Goal: Transaction & Acquisition: Purchase product/service

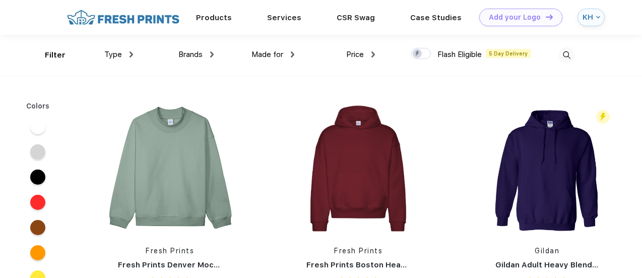
click at [118, 59] on div "Type" at bounding box center [118, 55] width 29 height 12
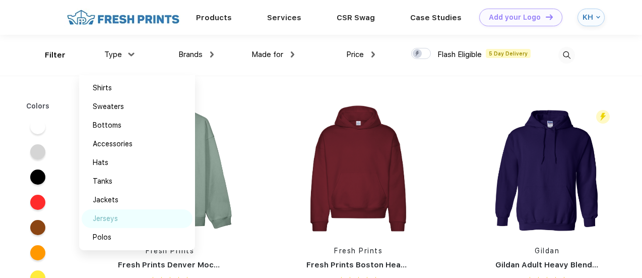
click at [113, 216] on div "Jerseys" at bounding box center [105, 218] width 25 height 11
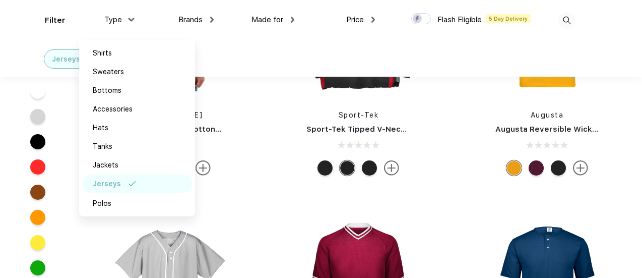
scroll to position [95, 0]
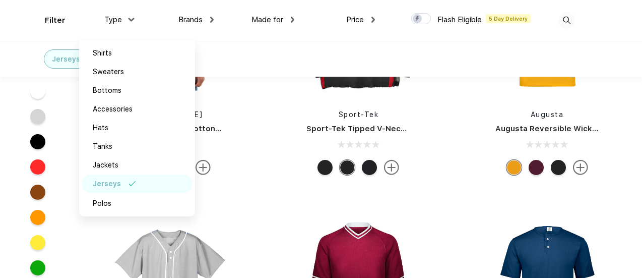
click at [225, 169] on div at bounding box center [169, 167] width 149 height 15
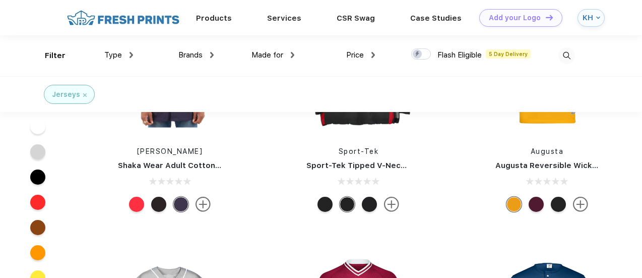
scroll to position [6, 0]
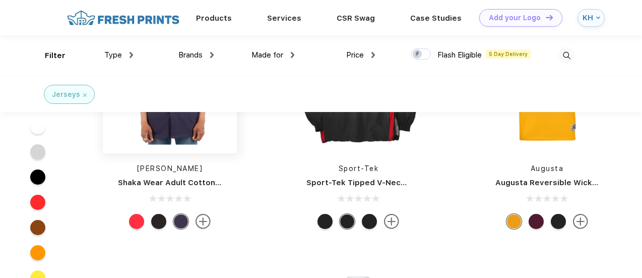
click at [166, 130] on img at bounding box center [170, 86] width 134 height 134
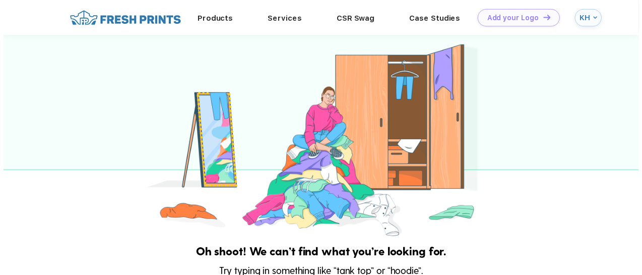
scroll to position [6, 0]
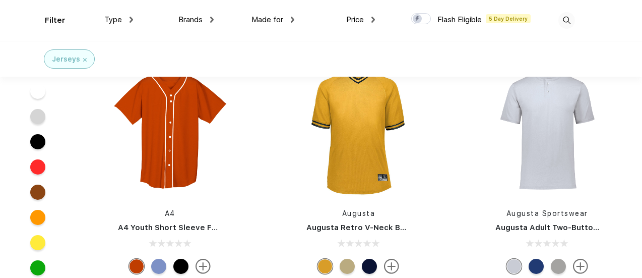
scroll to position [255, 0]
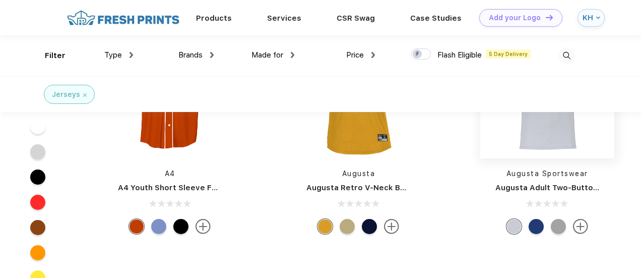
click at [556, 130] on img at bounding box center [547, 91] width 134 height 134
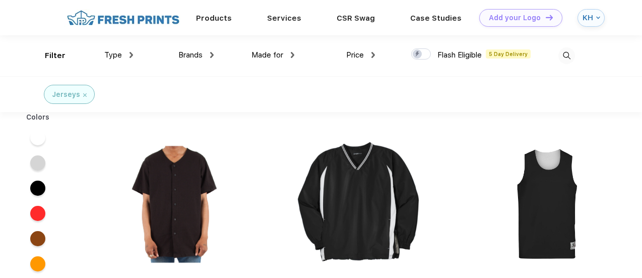
click at [117, 55] on span "Type" at bounding box center [113, 54] width 18 height 9
click at [131, 53] on img at bounding box center [132, 55] width 4 height 6
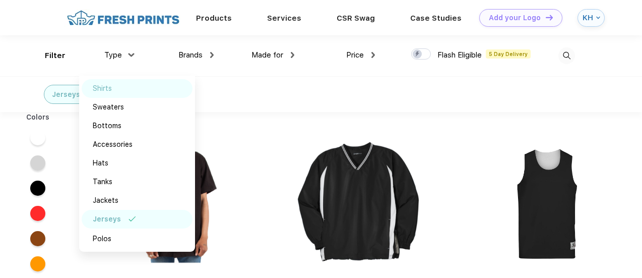
click at [109, 86] on div "Shirts" at bounding box center [102, 88] width 19 height 11
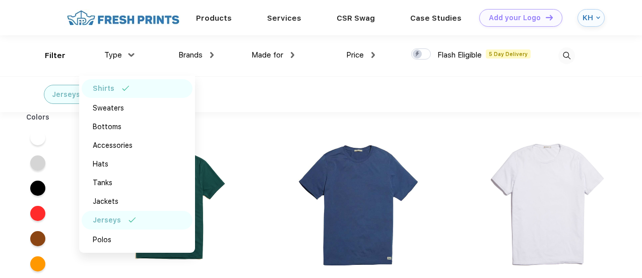
click at [256, 78] on div "Jerseys Shirts" at bounding box center [321, 94] width 642 height 36
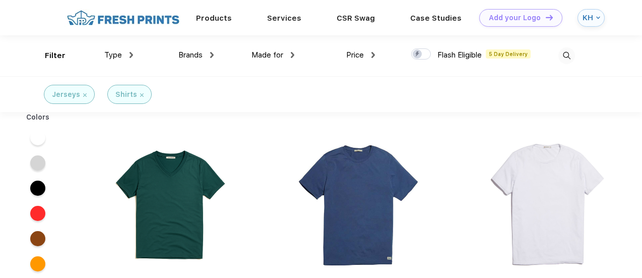
click at [373, 55] on img at bounding box center [374, 55] width 4 height 6
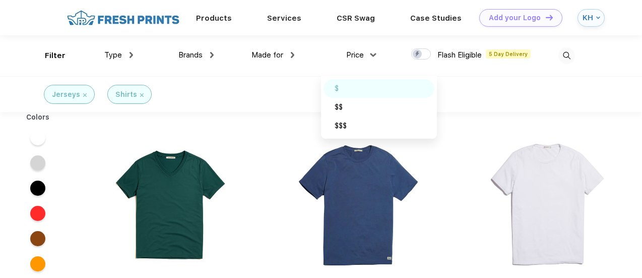
click at [350, 86] on img at bounding box center [350, 88] width 8 height 5
click at [286, 85] on div "Jerseys Shirts $" at bounding box center [321, 94] width 642 height 36
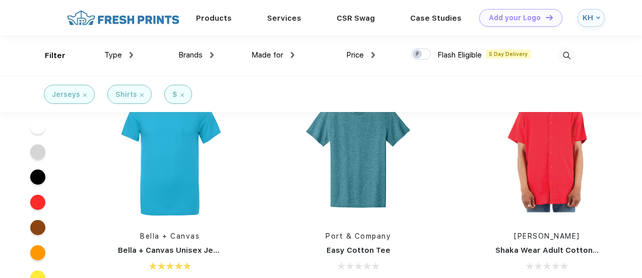
scroll to position [1930, 0]
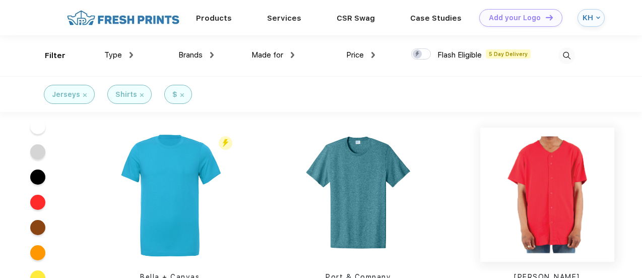
click at [551, 192] on img at bounding box center [547, 195] width 134 height 134
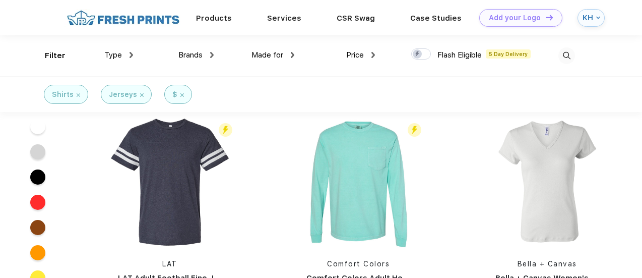
scroll to position [2448, 0]
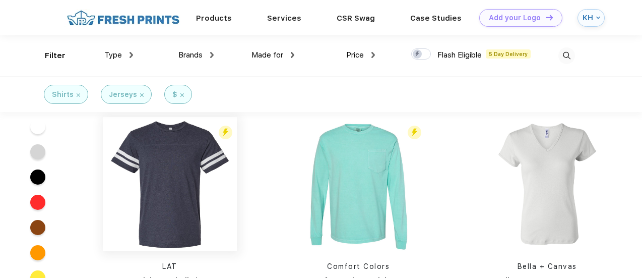
click at [178, 164] on img at bounding box center [170, 184] width 134 height 134
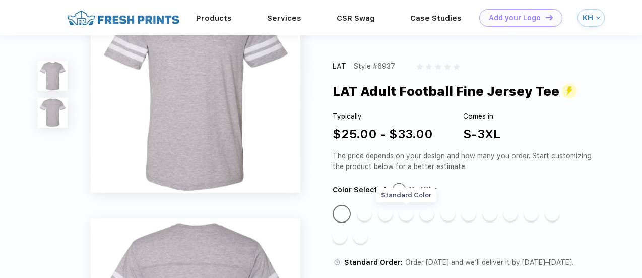
scroll to position [30, 0]
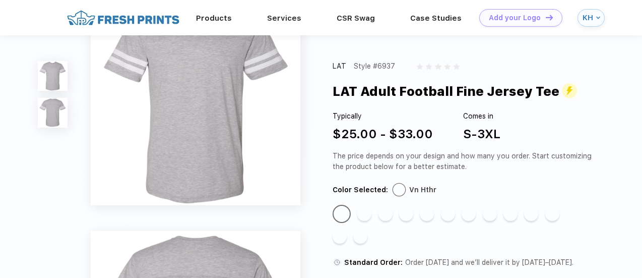
click at [560, 118] on div "Typically $25.00 - $33.00 Comes in S-3XL" at bounding box center [464, 127] width 263 height 32
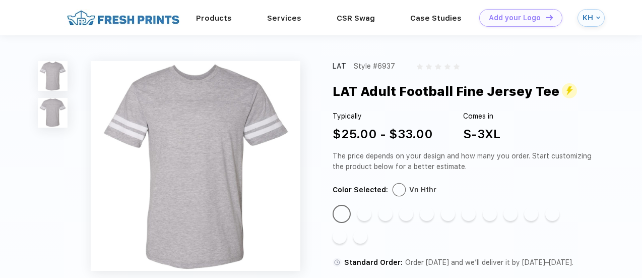
click at [400, 188] on div at bounding box center [399, 189] width 12 height 12
click at [388, 212] on div "Standard Color" at bounding box center [386, 214] width 14 height 14
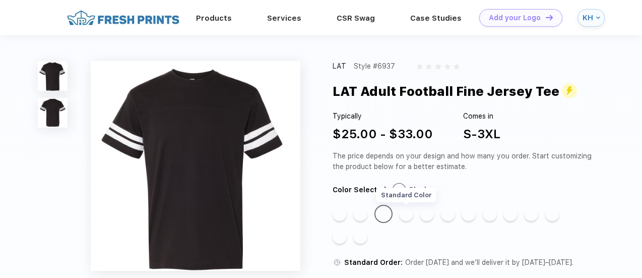
click at [408, 215] on div "Standard Color" at bounding box center [406, 214] width 14 height 14
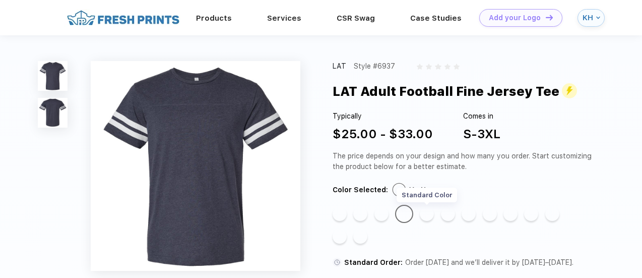
click at [427, 215] on div "Standard Color" at bounding box center [427, 214] width 14 height 14
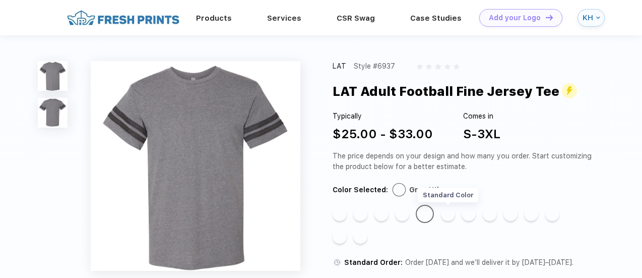
click at [449, 213] on div "Standard Color" at bounding box center [448, 214] width 14 height 14
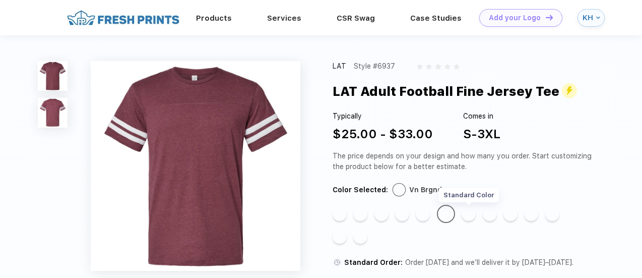
click at [470, 212] on div "Standard Color" at bounding box center [469, 214] width 14 height 14
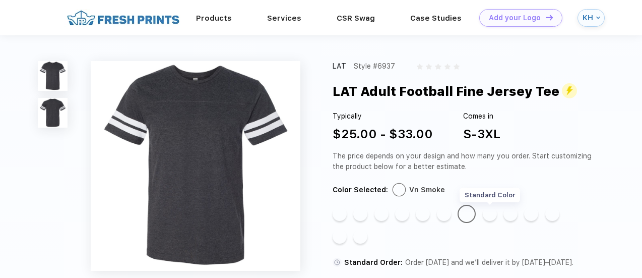
click at [489, 213] on div "Standard Color" at bounding box center [490, 214] width 14 height 14
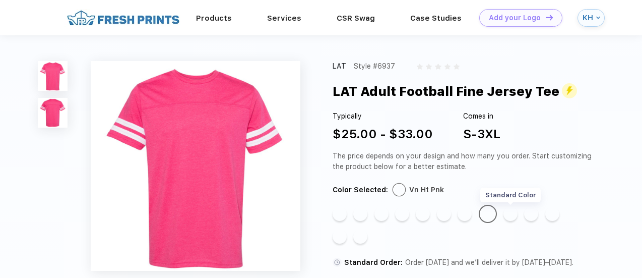
click at [512, 214] on div "Standard Color" at bounding box center [511, 214] width 14 height 14
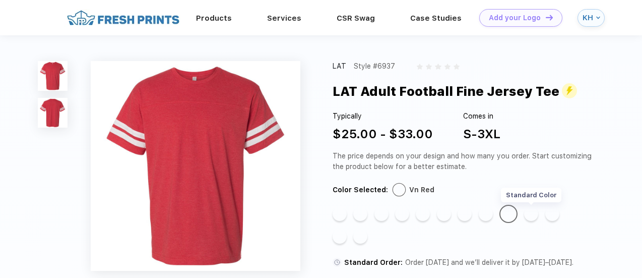
click at [533, 216] on div "Standard Color" at bounding box center [531, 214] width 14 height 14
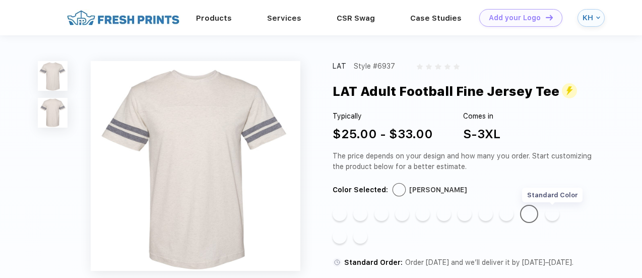
click at [554, 214] on div "Standard Color" at bounding box center [552, 214] width 14 height 14
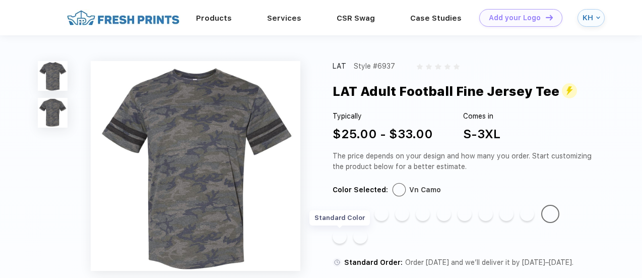
click at [340, 236] on div "Standard Color" at bounding box center [340, 236] width 14 height 14
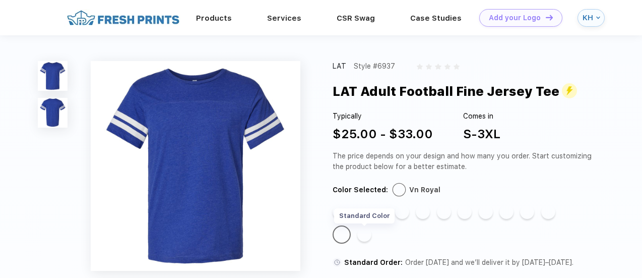
click at [365, 234] on div "Standard Color" at bounding box center [364, 234] width 14 height 14
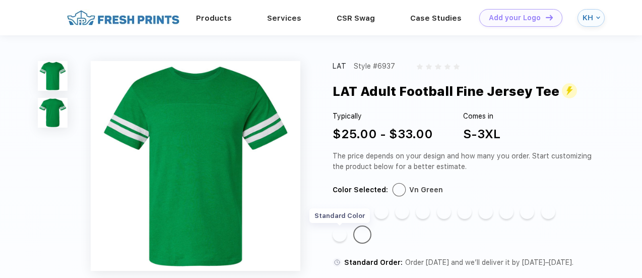
click at [341, 235] on div "Standard Color" at bounding box center [340, 234] width 14 height 14
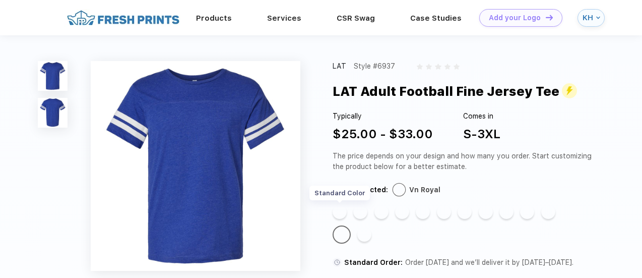
click at [342, 210] on div "Standard Color" at bounding box center [340, 212] width 14 height 14
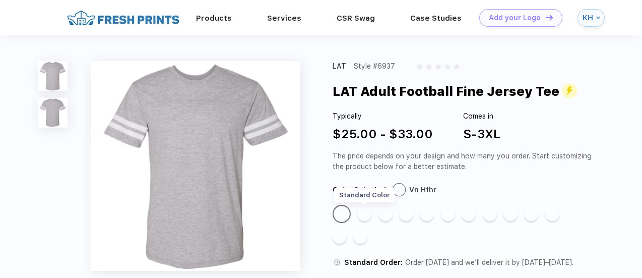
click at [364, 211] on div "Standard Color" at bounding box center [364, 214] width 14 height 14
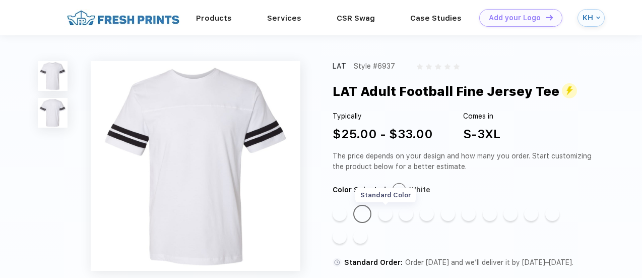
click at [383, 212] on div "Standard Color" at bounding box center [386, 214] width 14 height 14
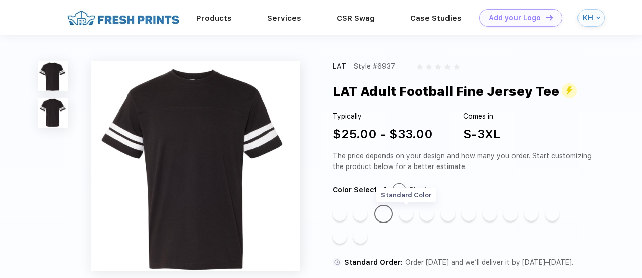
click at [403, 212] on div "Standard Color" at bounding box center [406, 214] width 14 height 14
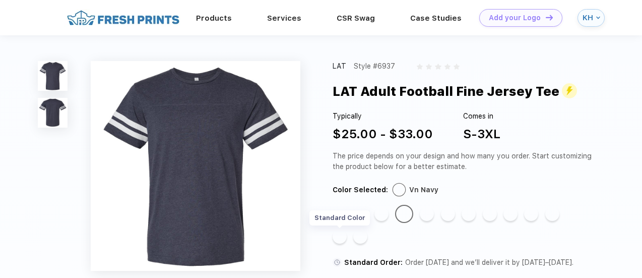
click at [341, 236] on div "Standard Color" at bounding box center [340, 236] width 14 height 14
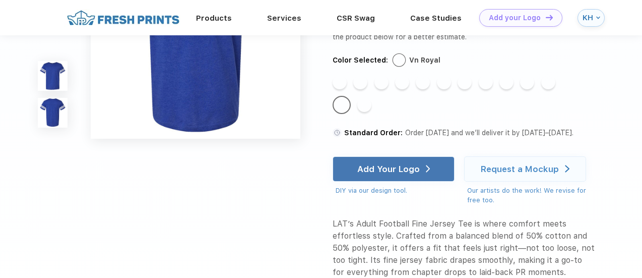
scroll to position [306, 0]
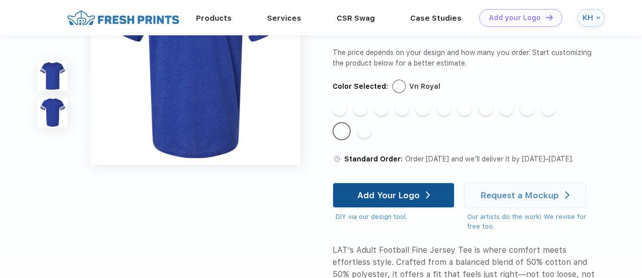
click at [414, 196] on div "Add Your Logo" at bounding box center [388, 195] width 63 height 10
